Goal: Information Seeking & Learning: Compare options

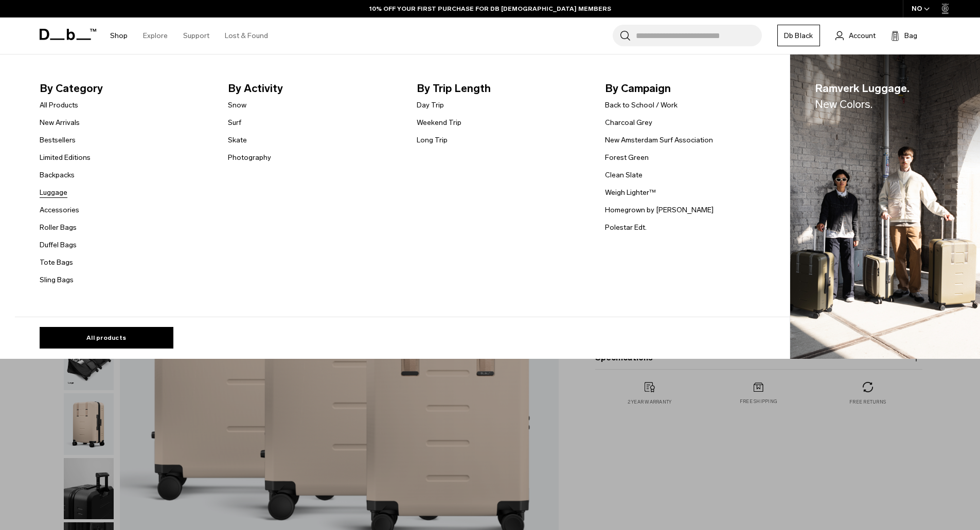
click at [62, 193] on link "Luggage" at bounding box center [54, 192] width 28 height 11
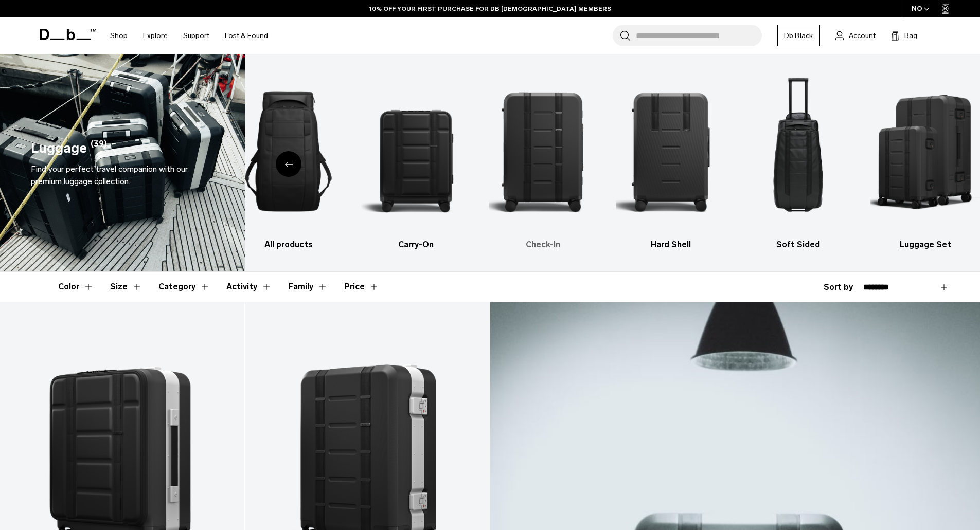
click at [528, 140] on img "3 / 6" at bounding box center [544, 151] width 110 height 164
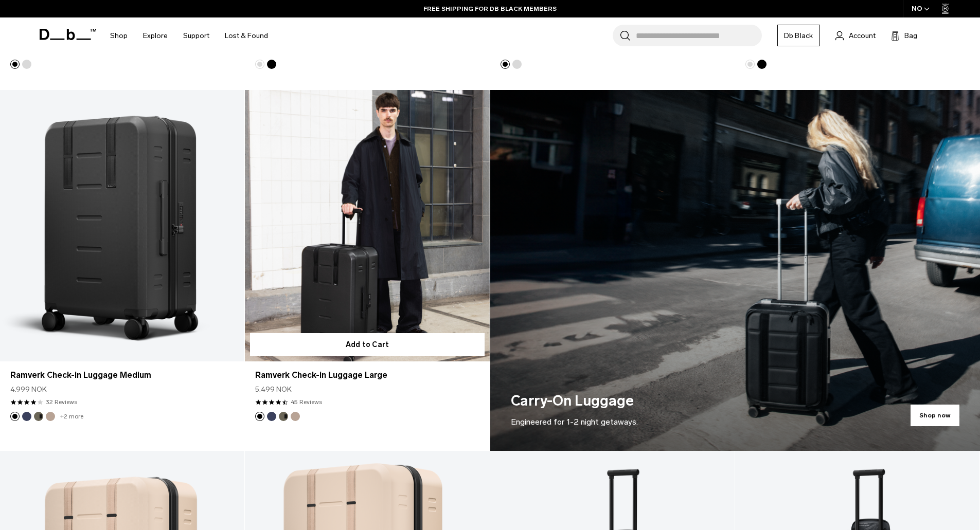
scroll to position [566, 0]
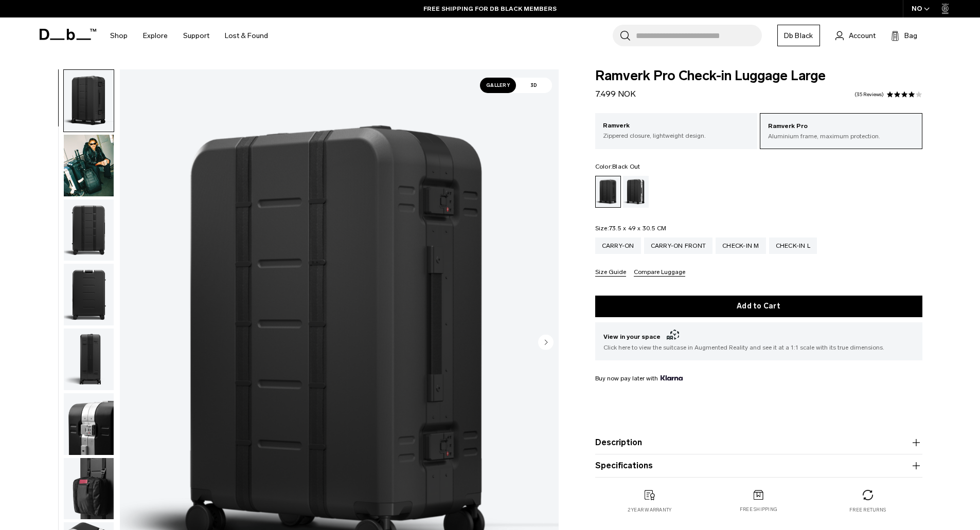
click at [644, 437] on button "Description" at bounding box center [758, 443] width 327 height 12
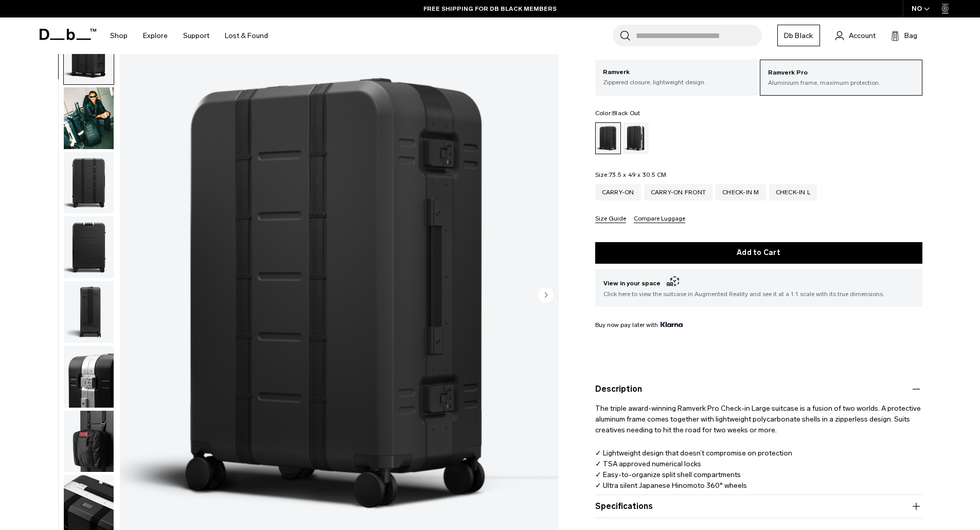
scroll to position [103, 0]
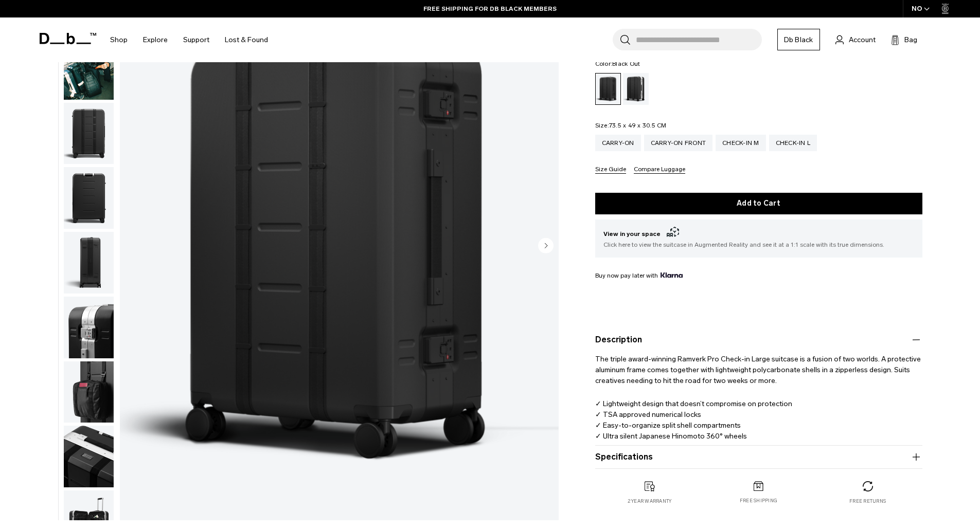
click at [632, 455] on button "Specifications" at bounding box center [758, 457] width 327 height 12
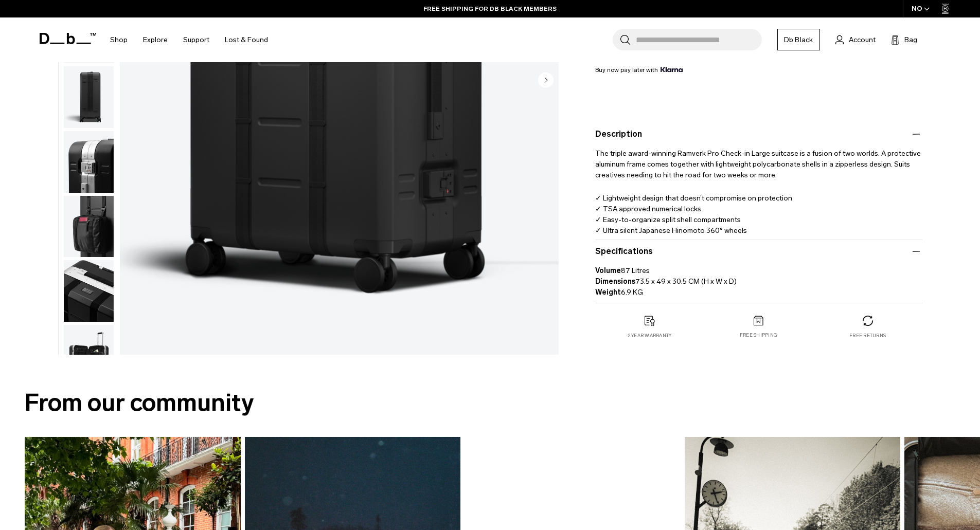
scroll to position [0, 0]
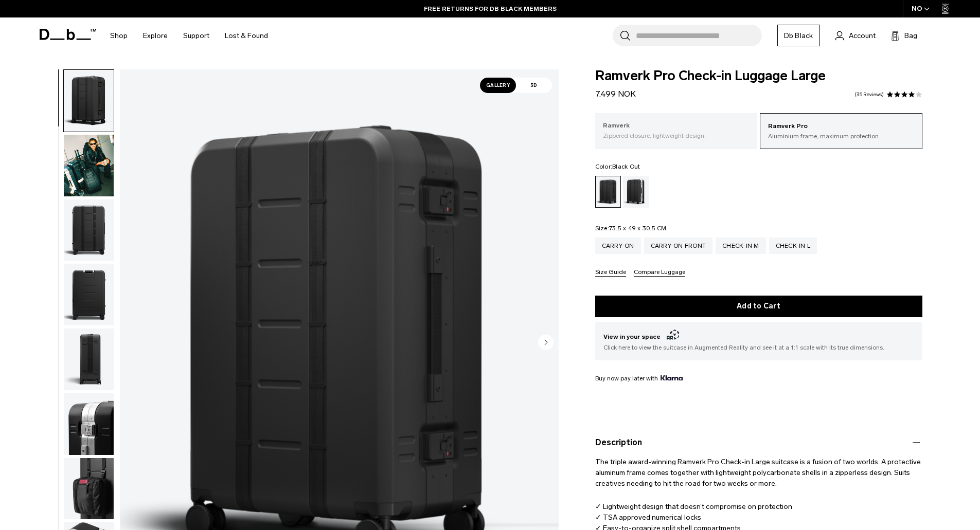
click at [724, 119] on div "Ramverk Zippered closure, lightweight design." at bounding box center [676, 130] width 163 height 35
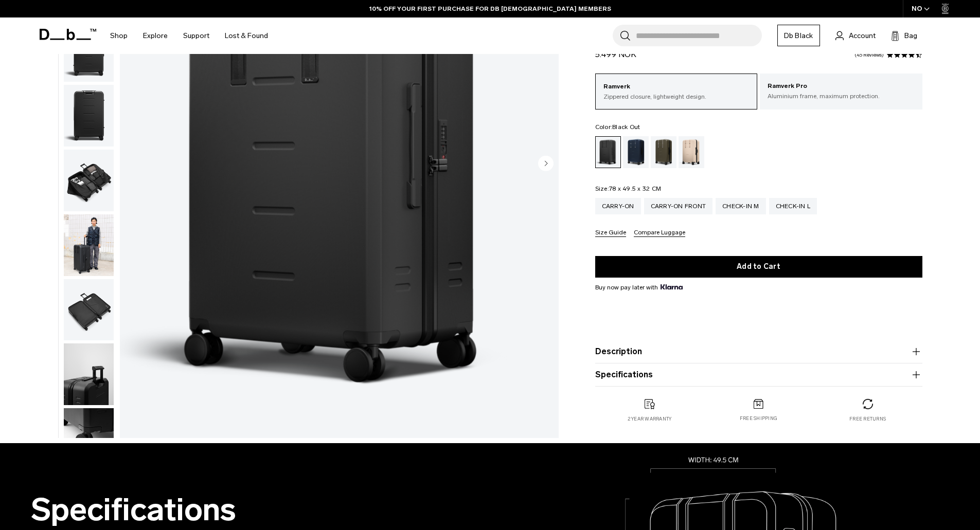
scroll to position [206, 0]
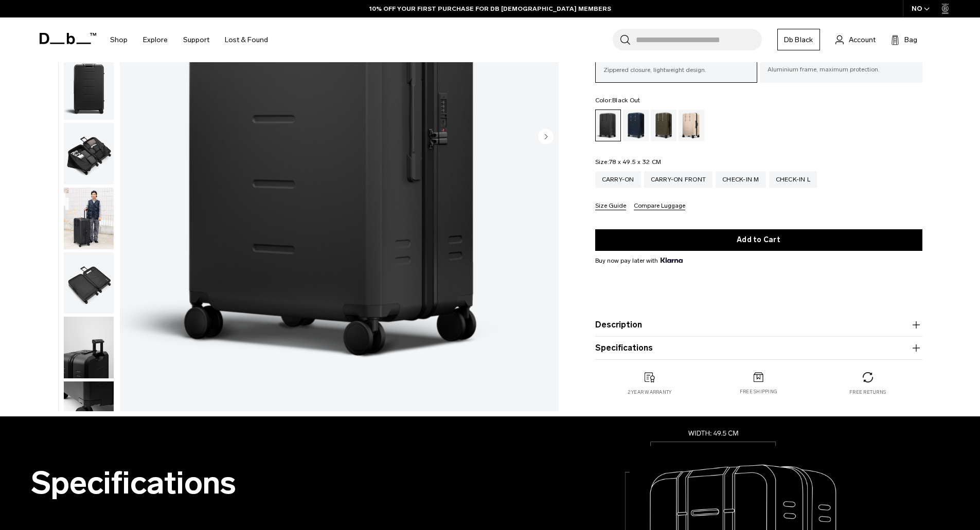
click at [637, 350] on button "Specifications" at bounding box center [758, 348] width 327 height 12
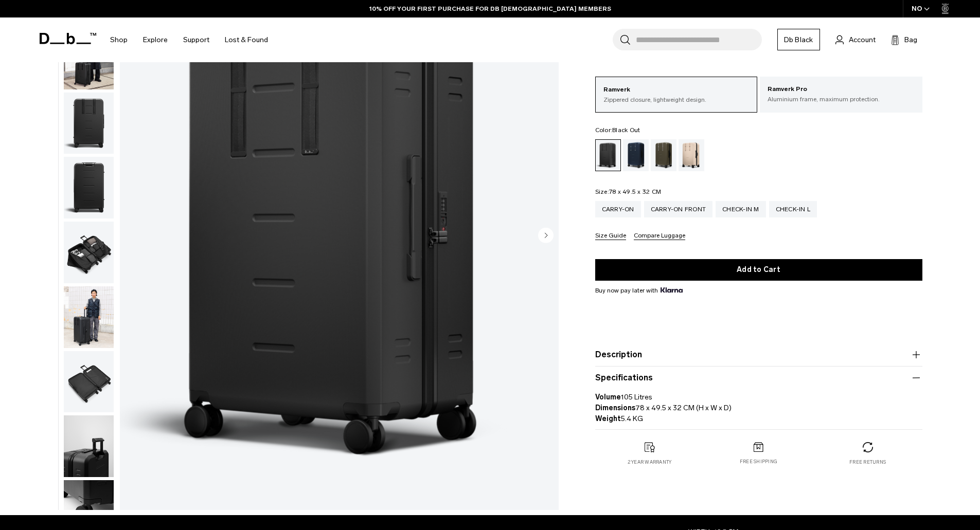
scroll to position [0, 0]
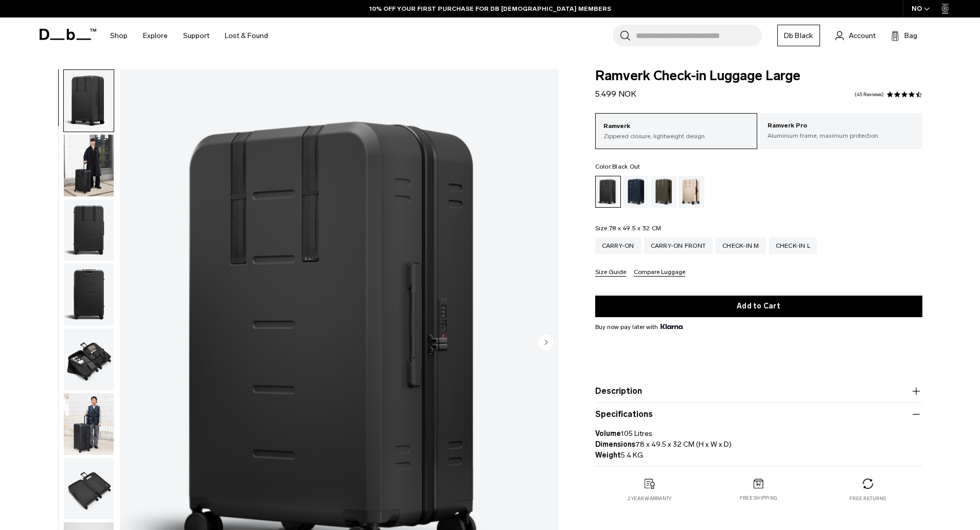
click at [88, 158] on img "button" at bounding box center [89, 166] width 50 height 62
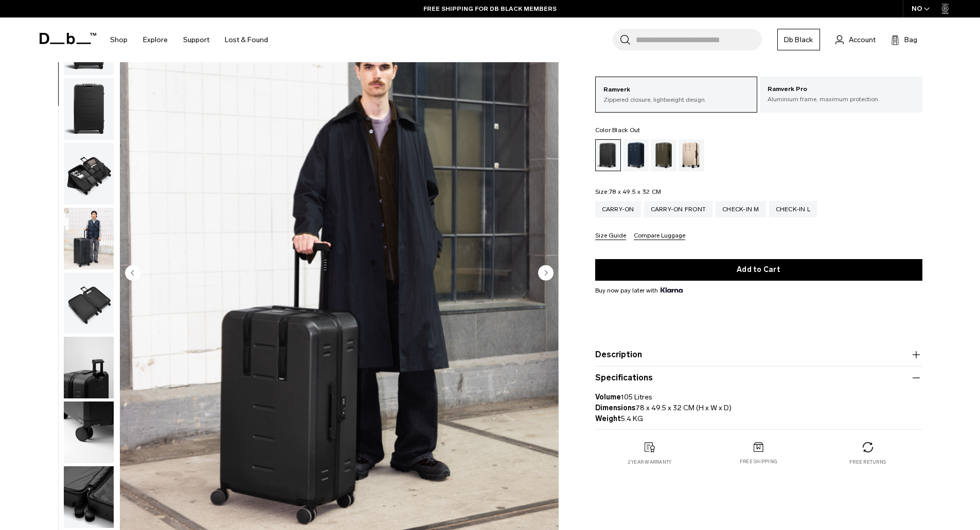
scroll to position [51, 0]
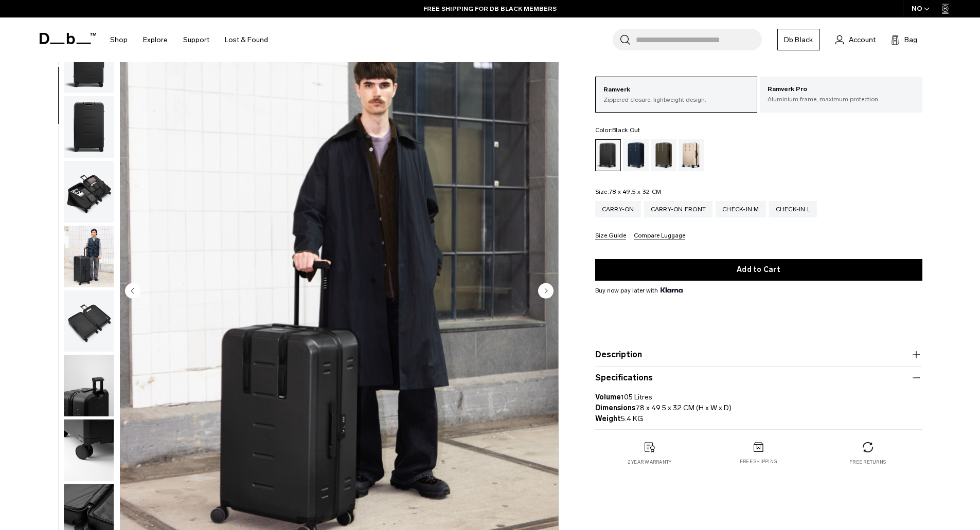
click at [84, 163] on img "button" at bounding box center [89, 192] width 50 height 62
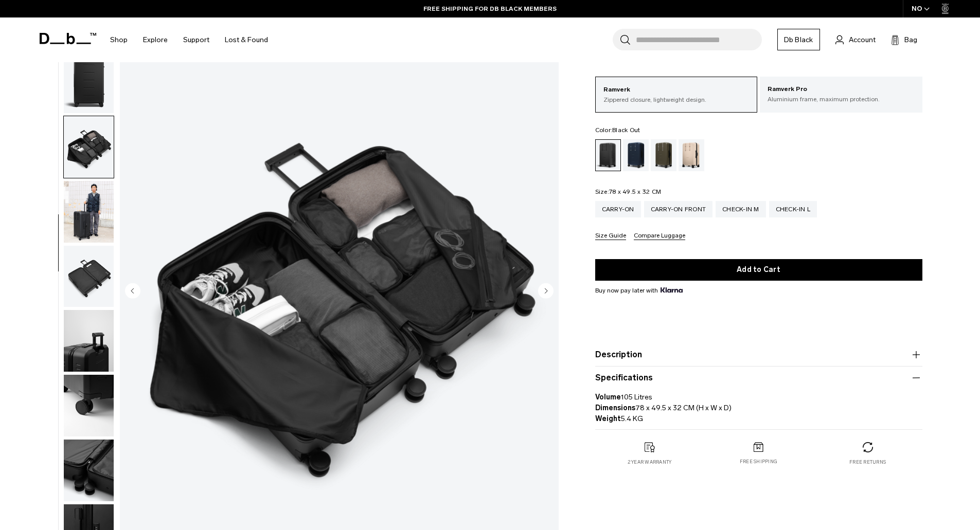
scroll to position [162, 0]
click at [90, 196] on img "button" at bounding box center [89, 211] width 50 height 62
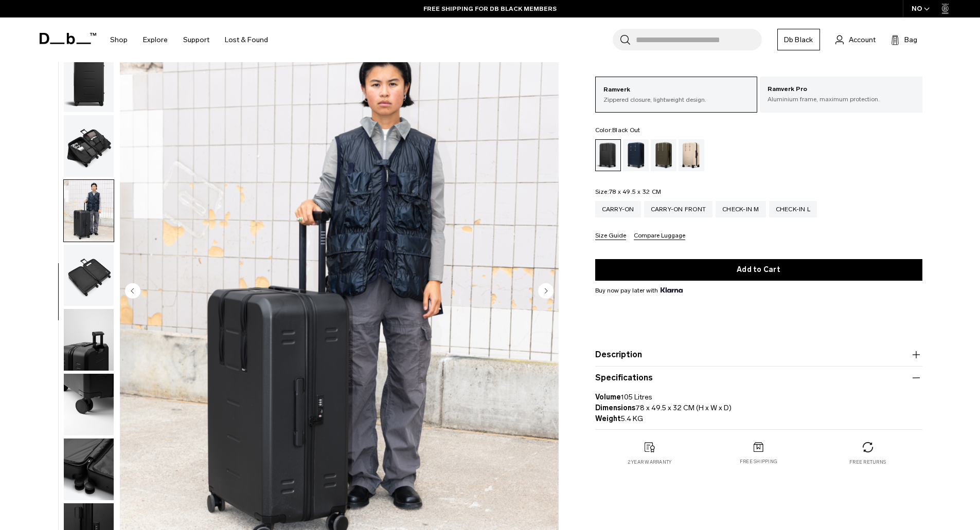
click at [90, 262] on img "button" at bounding box center [89, 276] width 50 height 62
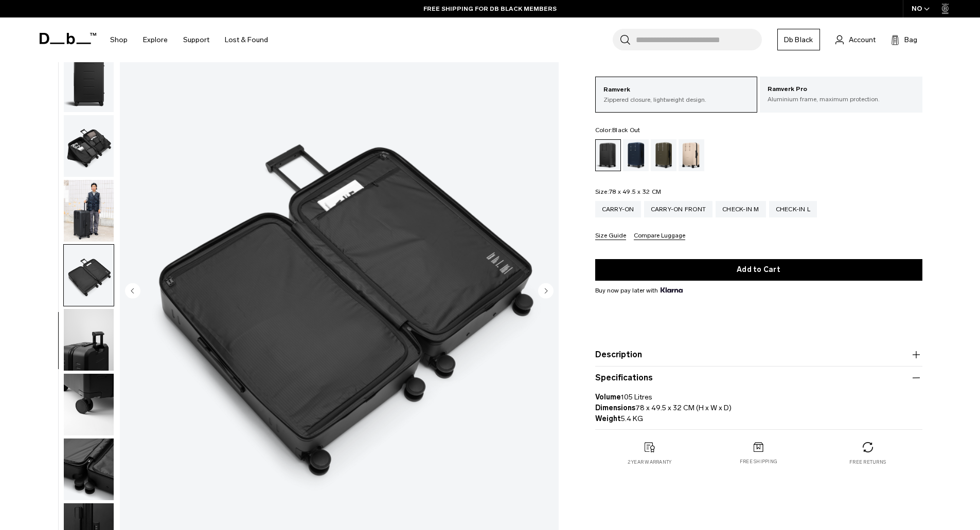
click at [99, 323] on img "button" at bounding box center [89, 340] width 50 height 62
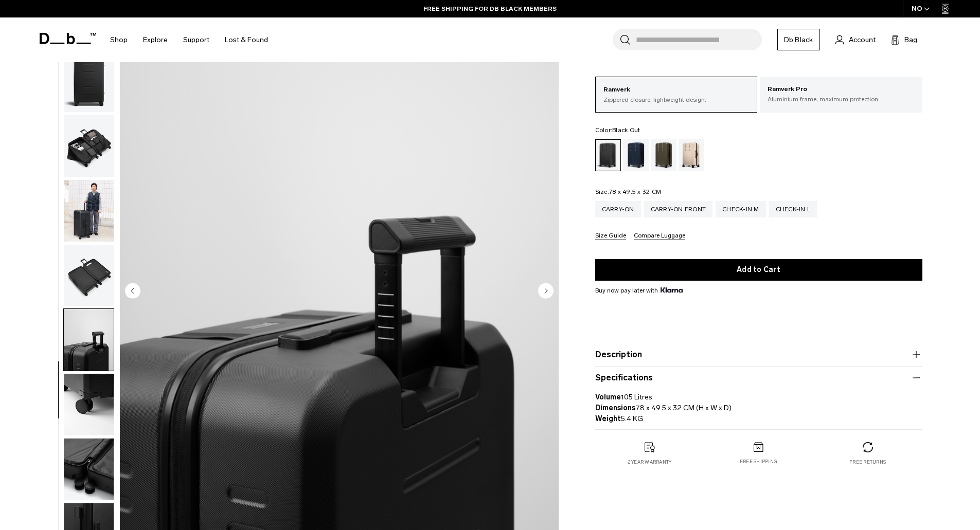
click at [93, 244] on button "button" at bounding box center [88, 275] width 51 height 63
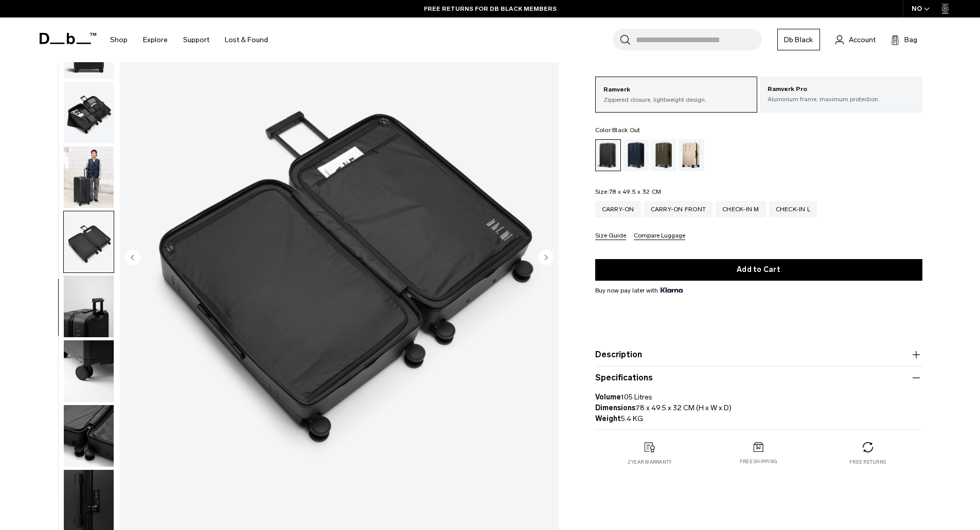
scroll to position [103, 0]
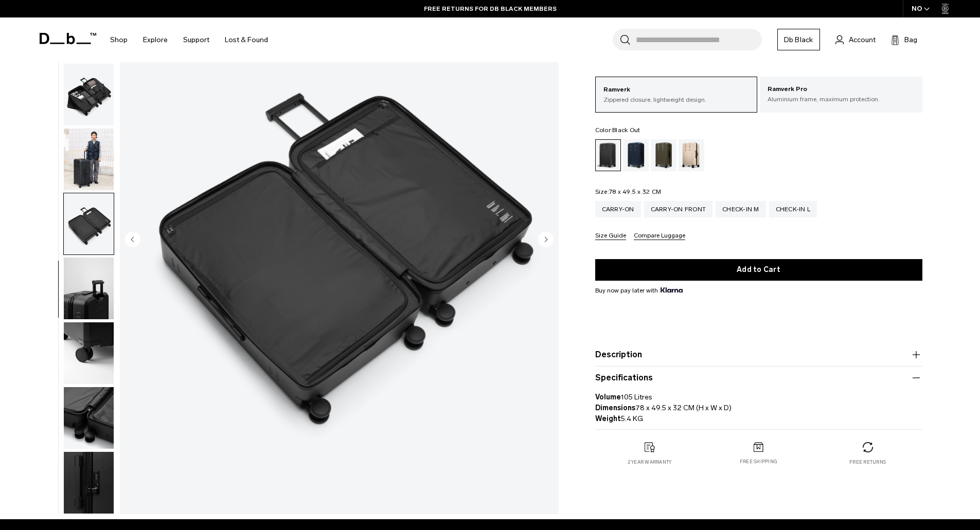
click at [84, 282] on img "button" at bounding box center [89, 289] width 50 height 62
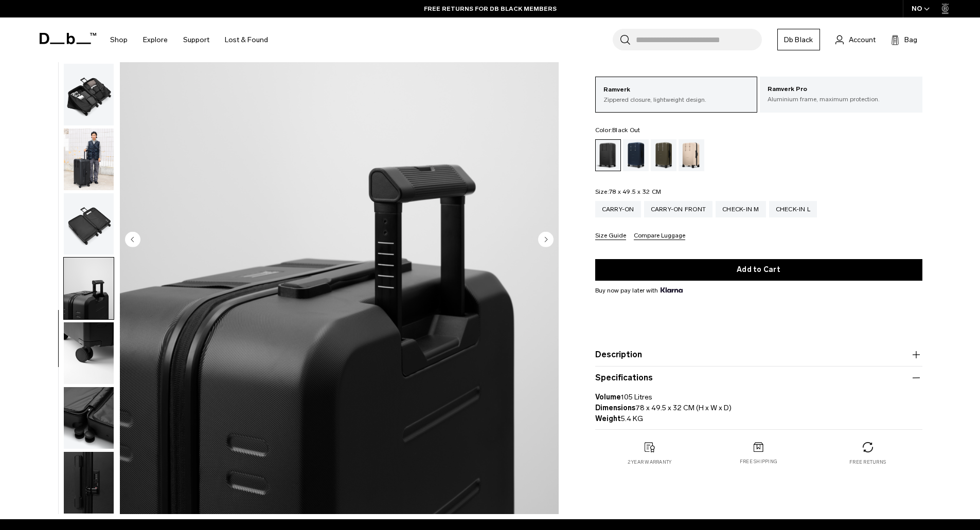
click at [92, 347] on img "button" at bounding box center [89, 354] width 50 height 62
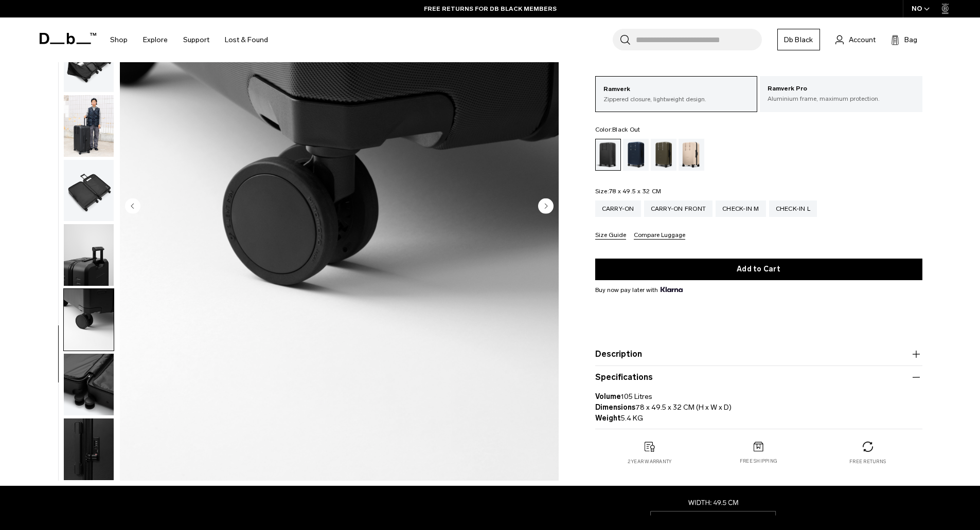
scroll to position [154, 0]
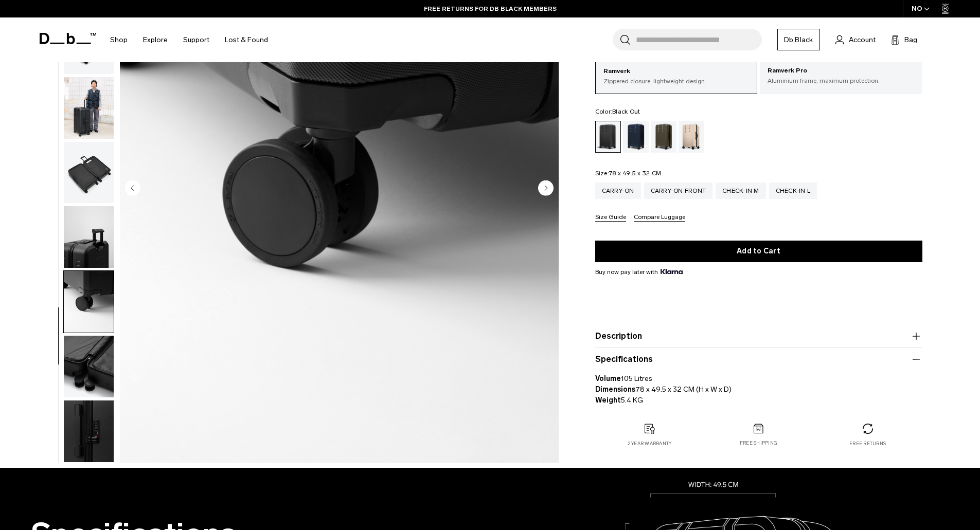
click at [92, 349] on img "button" at bounding box center [89, 367] width 50 height 62
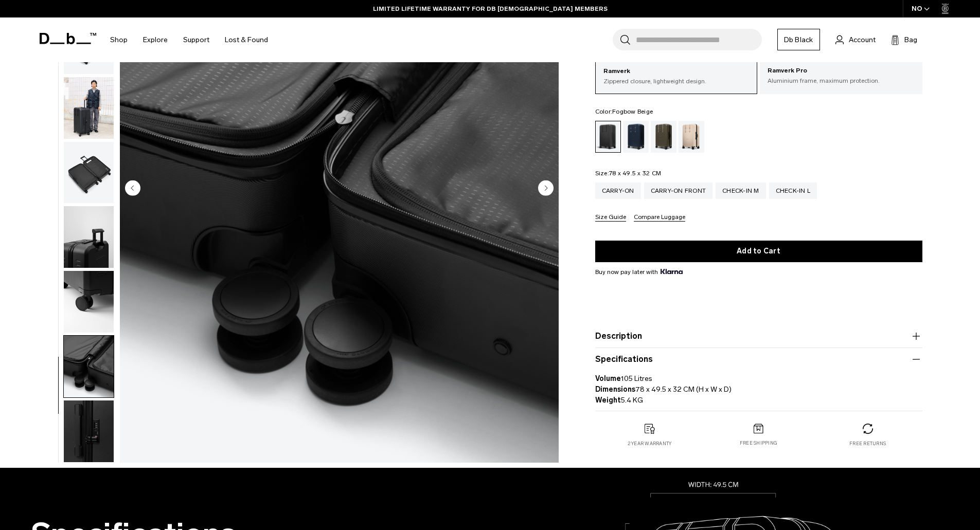
click at [690, 133] on div "Fogbow Beige" at bounding box center [692, 137] width 26 height 32
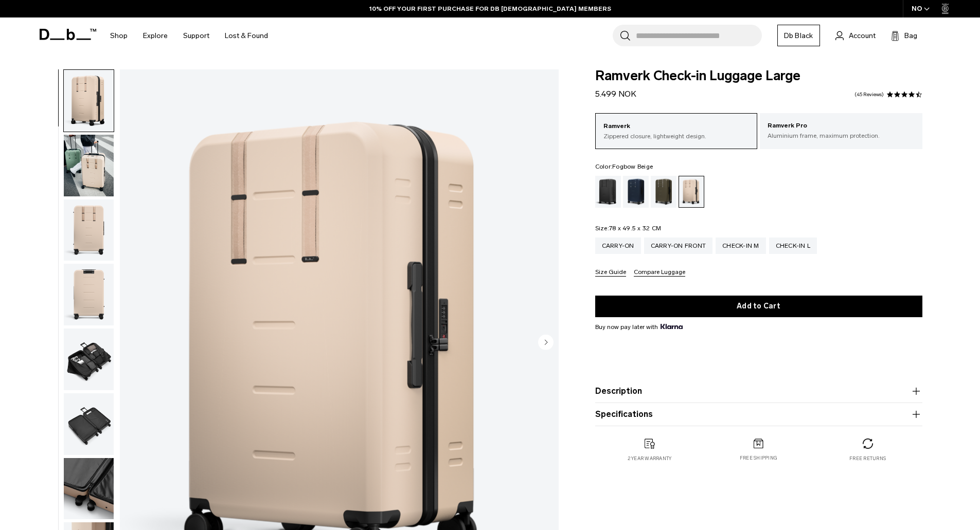
click at [86, 154] on img "button" at bounding box center [89, 166] width 50 height 62
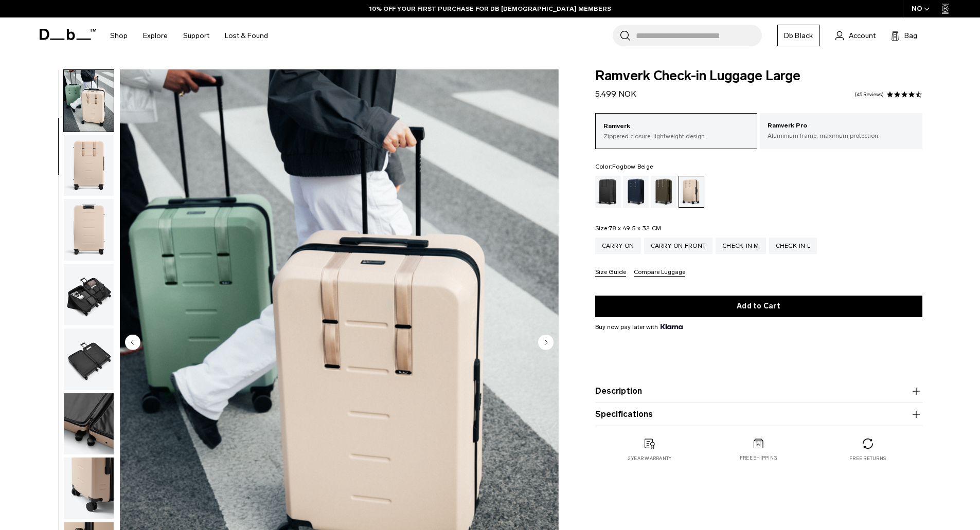
click at [89, 221] on img "button" at bounding box center [89, 230] width 50 height 62
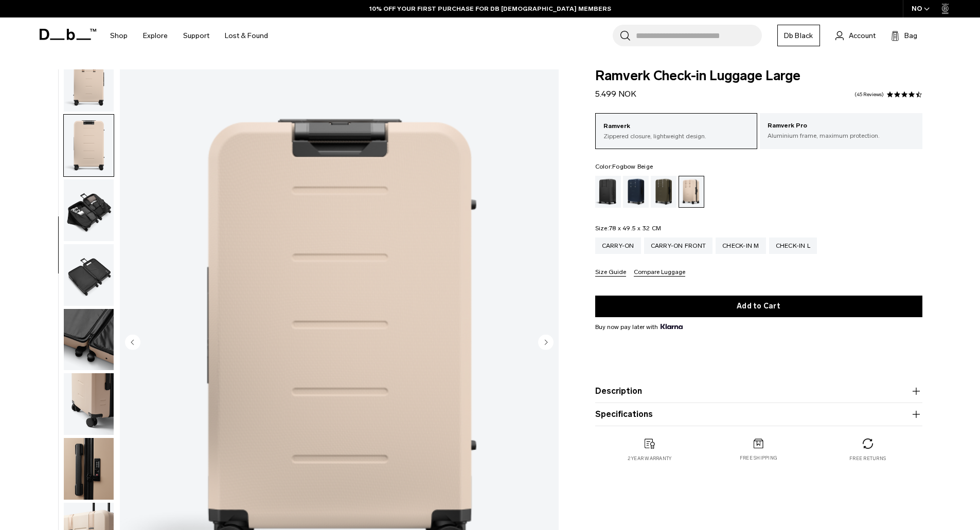
scroll to position [162, 0]
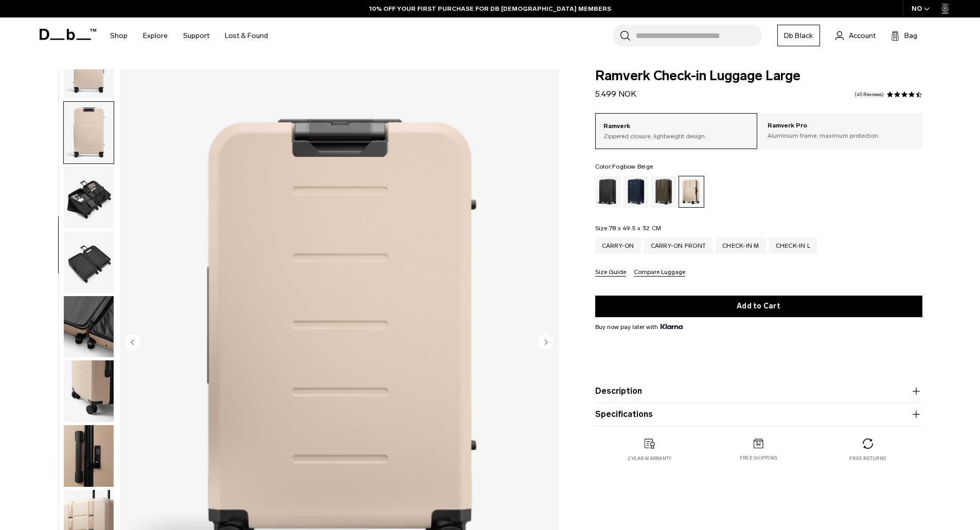
click at [91, 263] on img "button" at bounding box center [89, 263] width 50 height 62
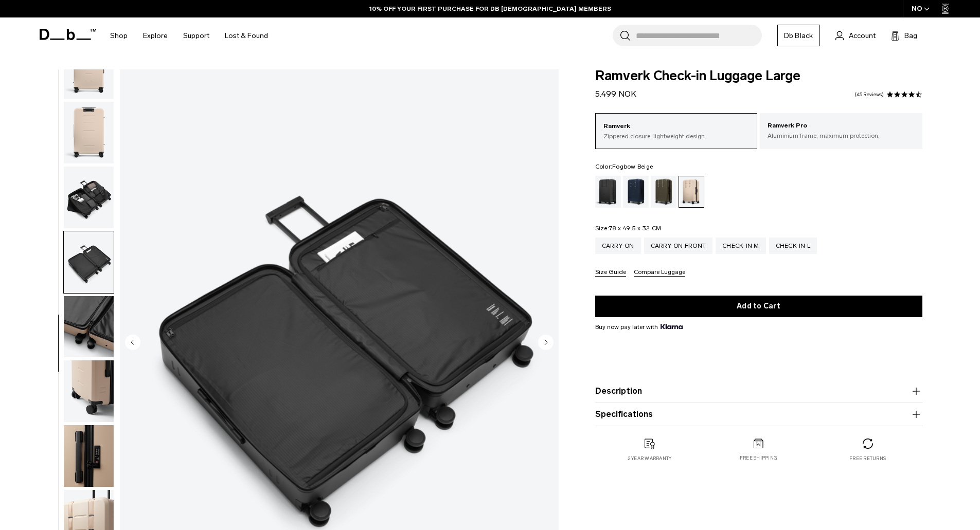
click at [88, 173] on img "button" at bounding box center [89, 198] width 50 height 62
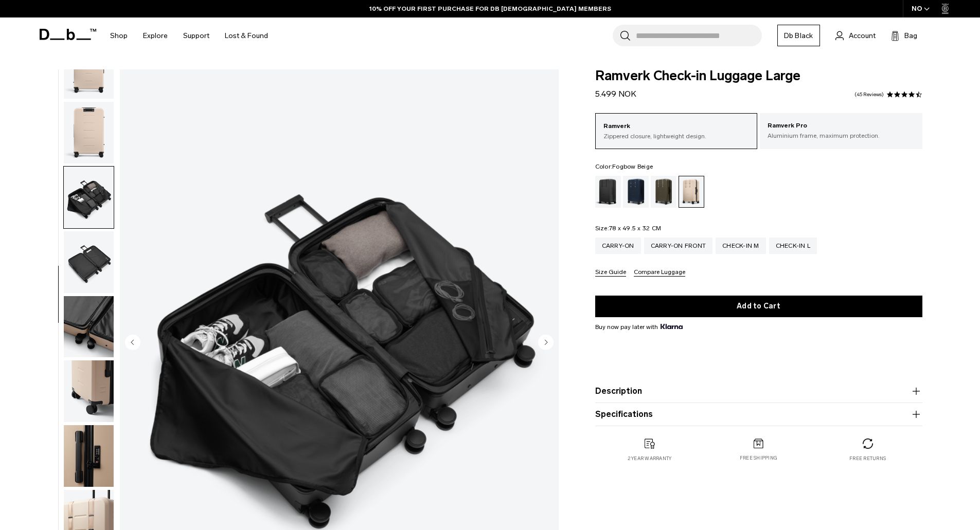
click at [86, 240] on img "button" at bounding box center [89, 263] width 50 height 62
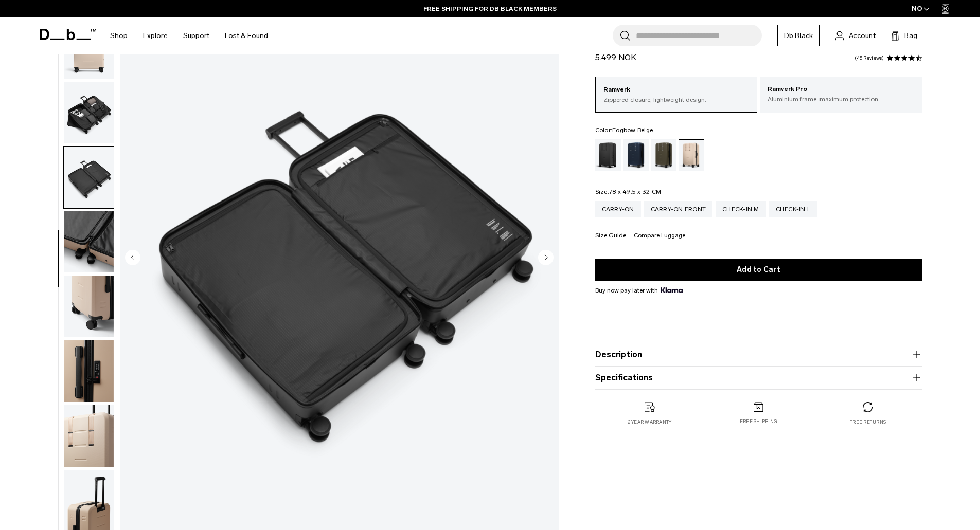
scroll to position [103, 0]
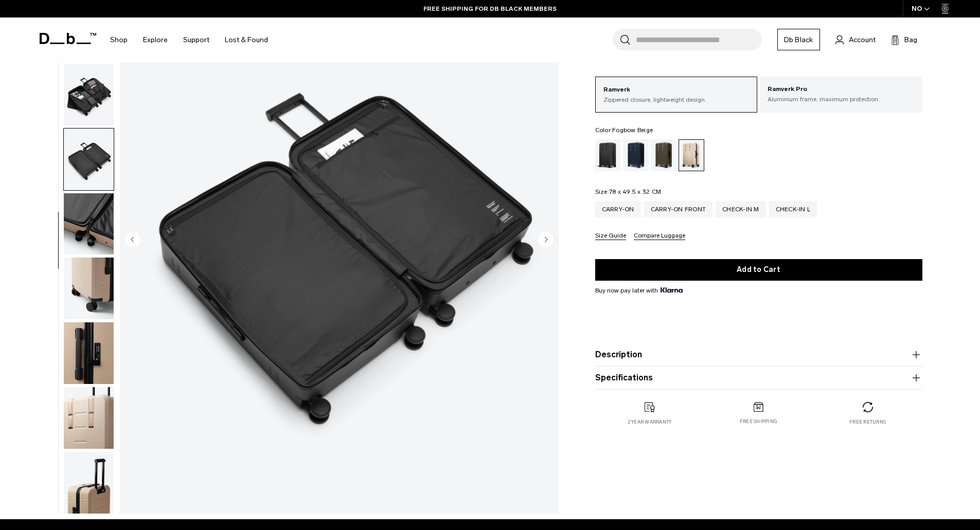
click at [761, 370] on product-accordion "Specifications Volume 105 Litres Dimensions 78 x 49.5 x 32 CM (H x W x D) Weigh…" at bounding box center [758, 378] width 327 height 23
click at [745, 378] on button "Specifications" at bounding box center [758, 378] width 327 height 12
